Goal: Obtain resource: Download file/media

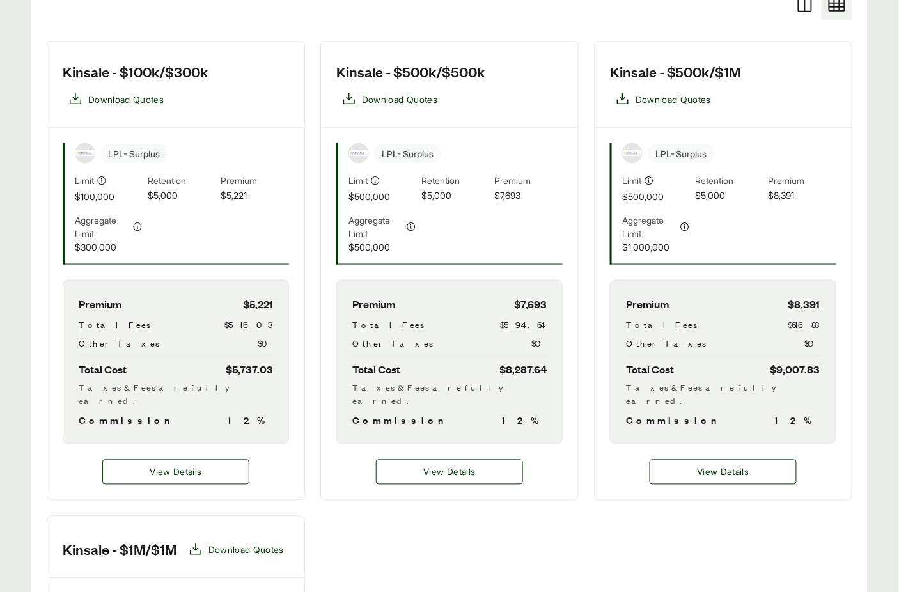
scroll to position [358, 0]
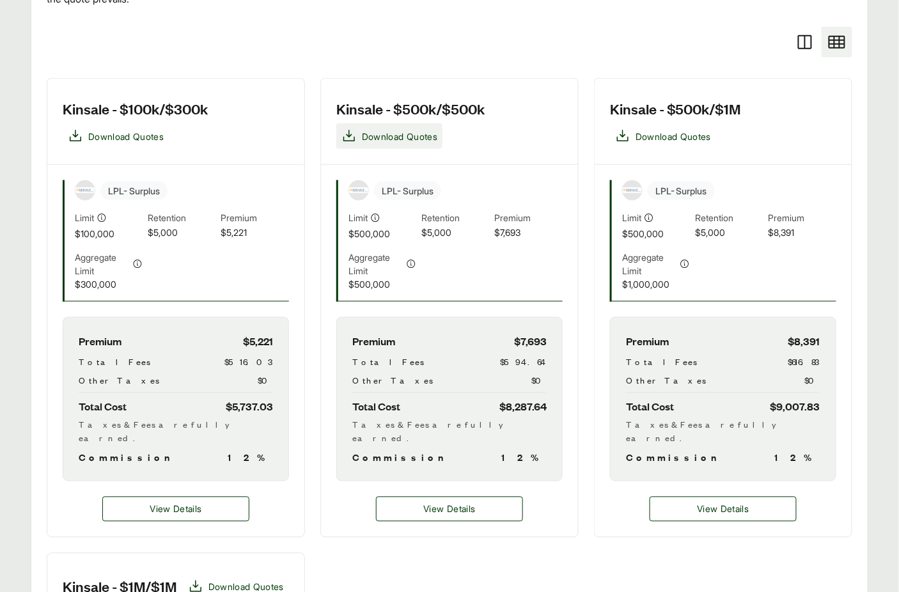
click at [405, 134] on span "Download Quotes" at bounding box center [399, 136] width 75 height 13
click at [711, 132] on span "Download Quotes" at bounding box center [673, 136] width 75 height 13
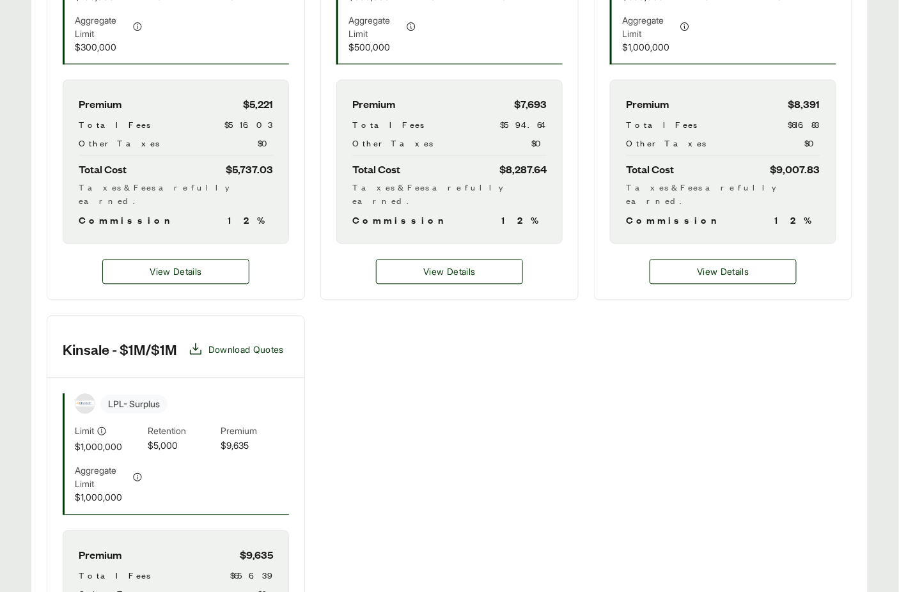
scroll to position [604, 0]
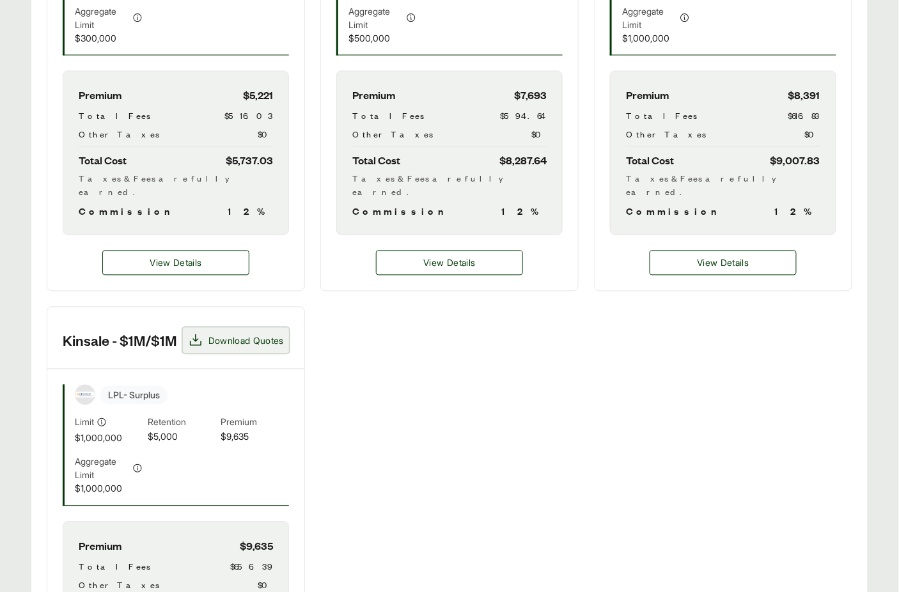
click at [183, 354] on button "Download Quotes" at bounding box center [236, 341] width 106 height 26
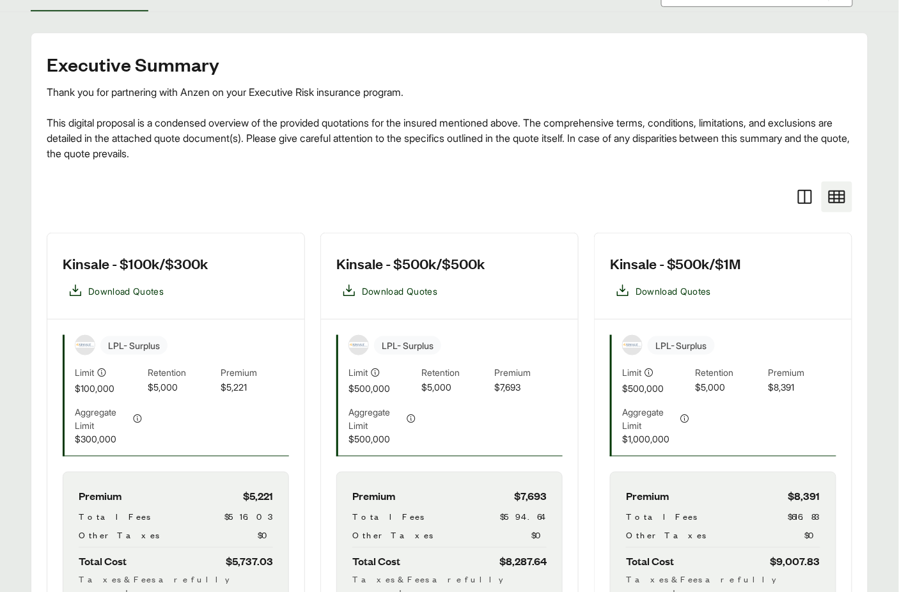
scroll to position [186, 0]
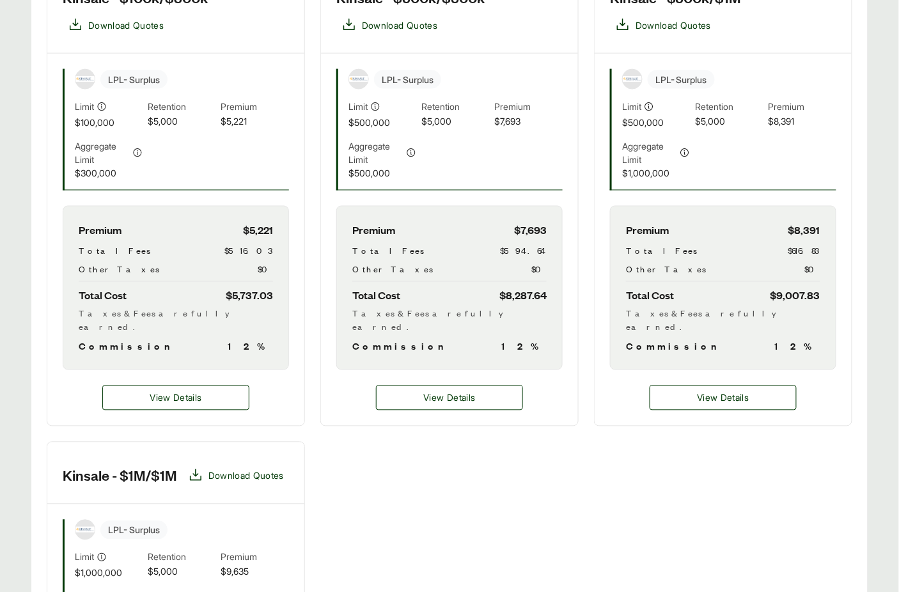
scroll to position [96, 0]
